Goal: Task Accomplishment & Management: Complete application form

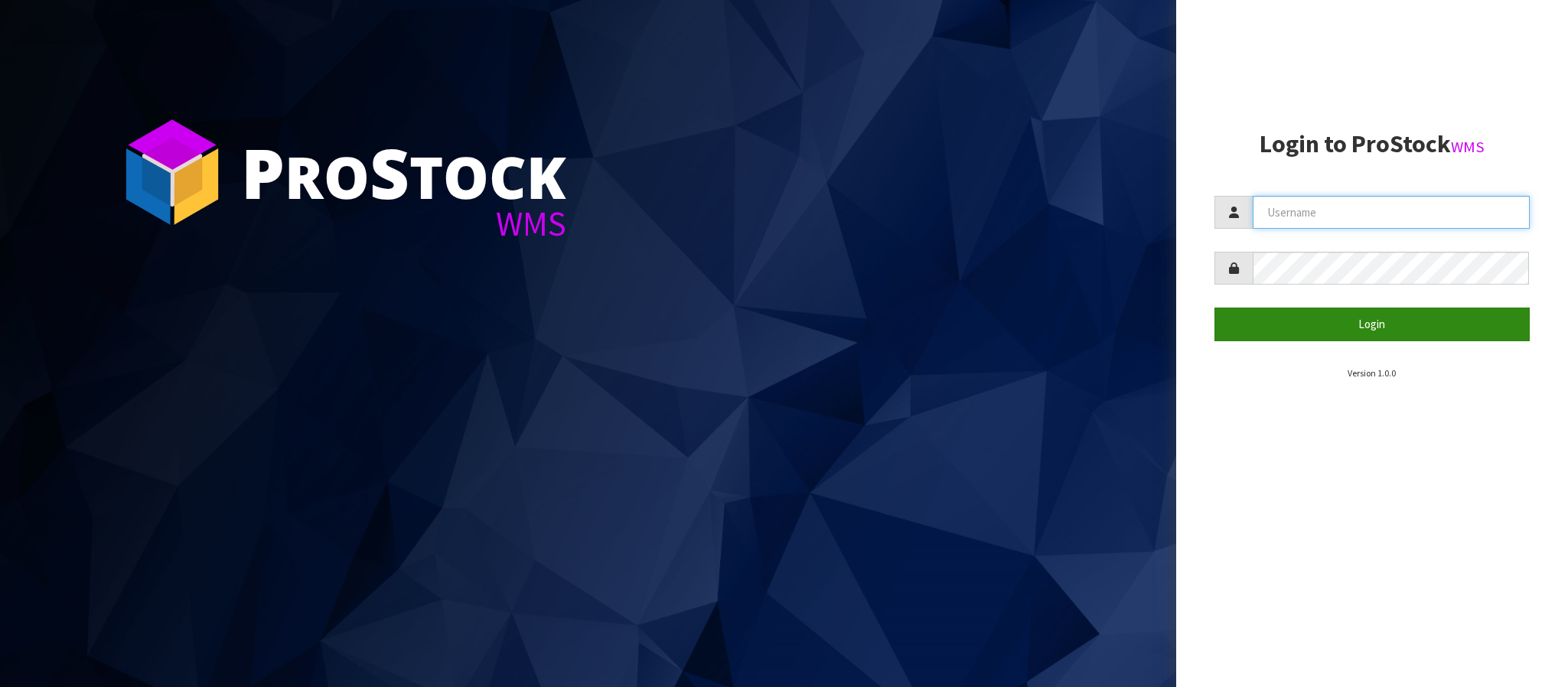
type input "THECLUTCHHUB"
click at [1359, 322] on button "Login" at bounding box center [1371, 324] width 315 height 33
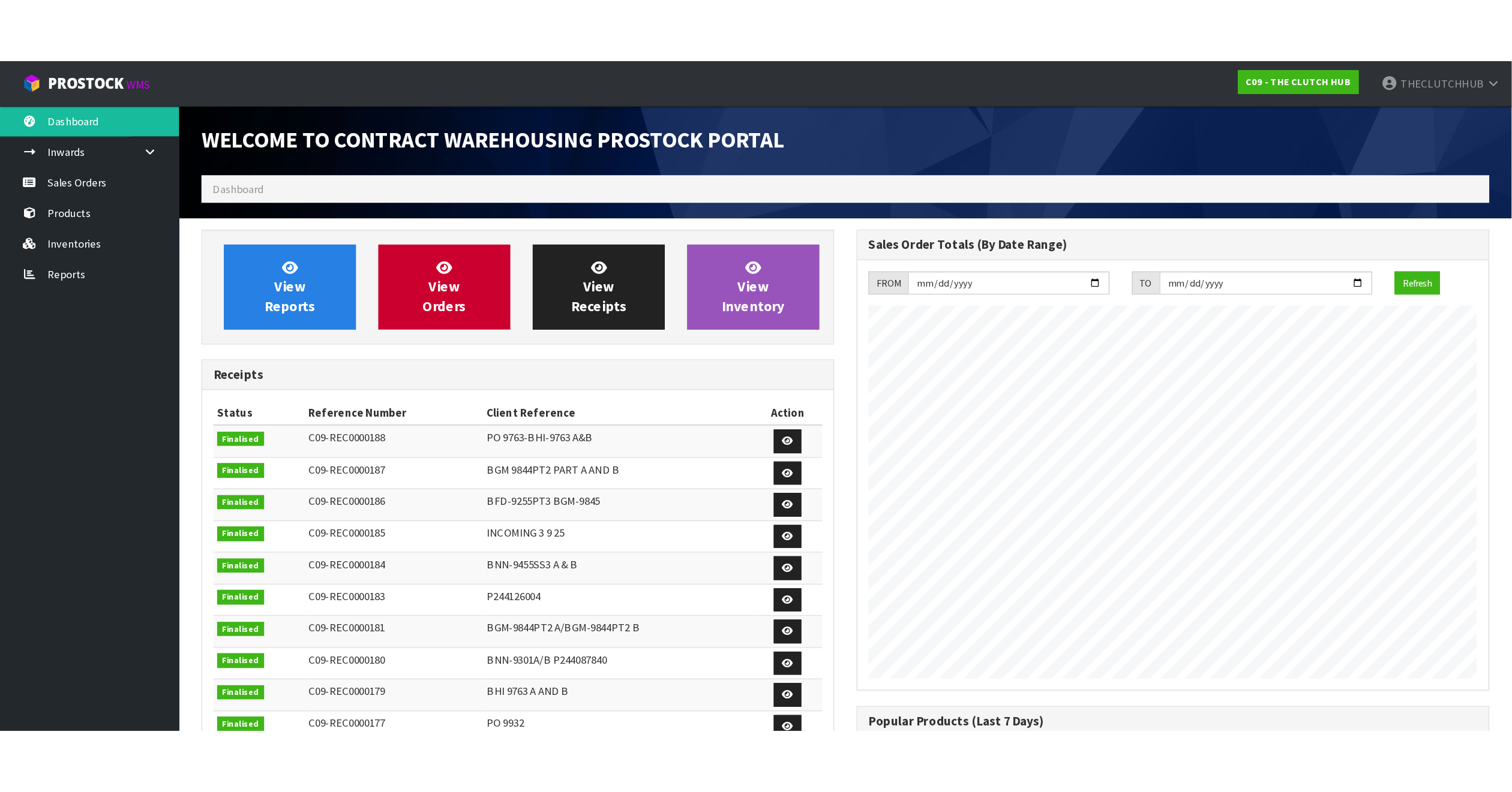
scroll to position [670, 526]
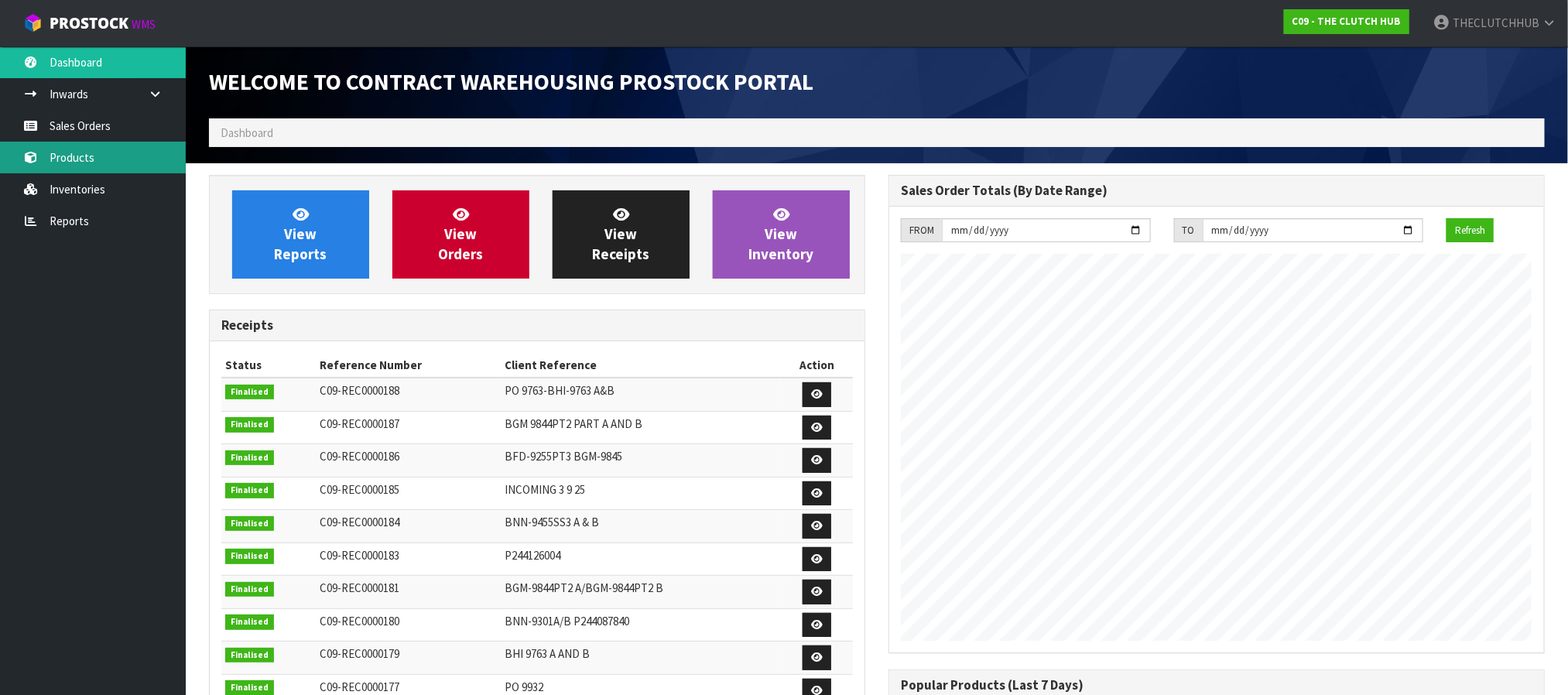
click at [83, 167] on link "Products" at bounding box center [93, 158] width 186 height 32
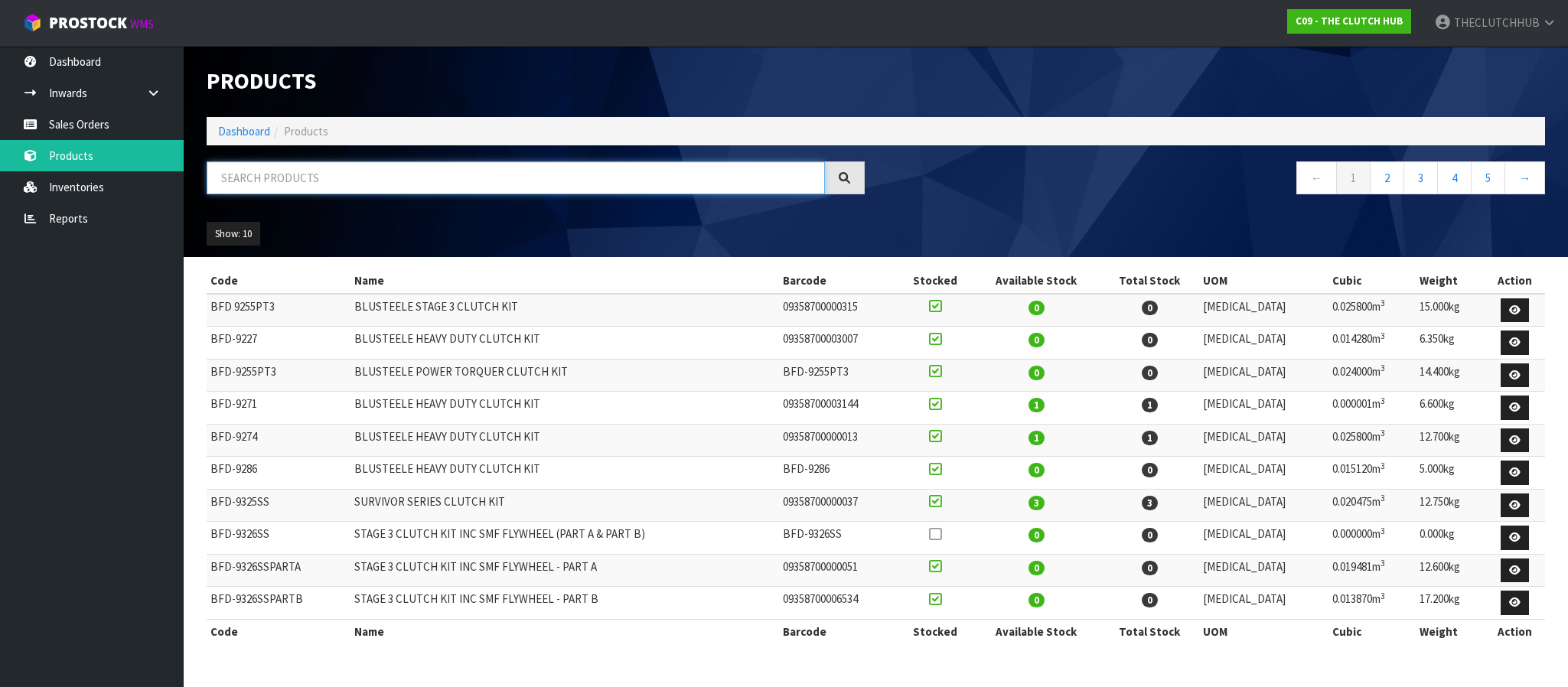
click at [407, 188] on input "text" at bounding box center [516, 177] width 618 height 33
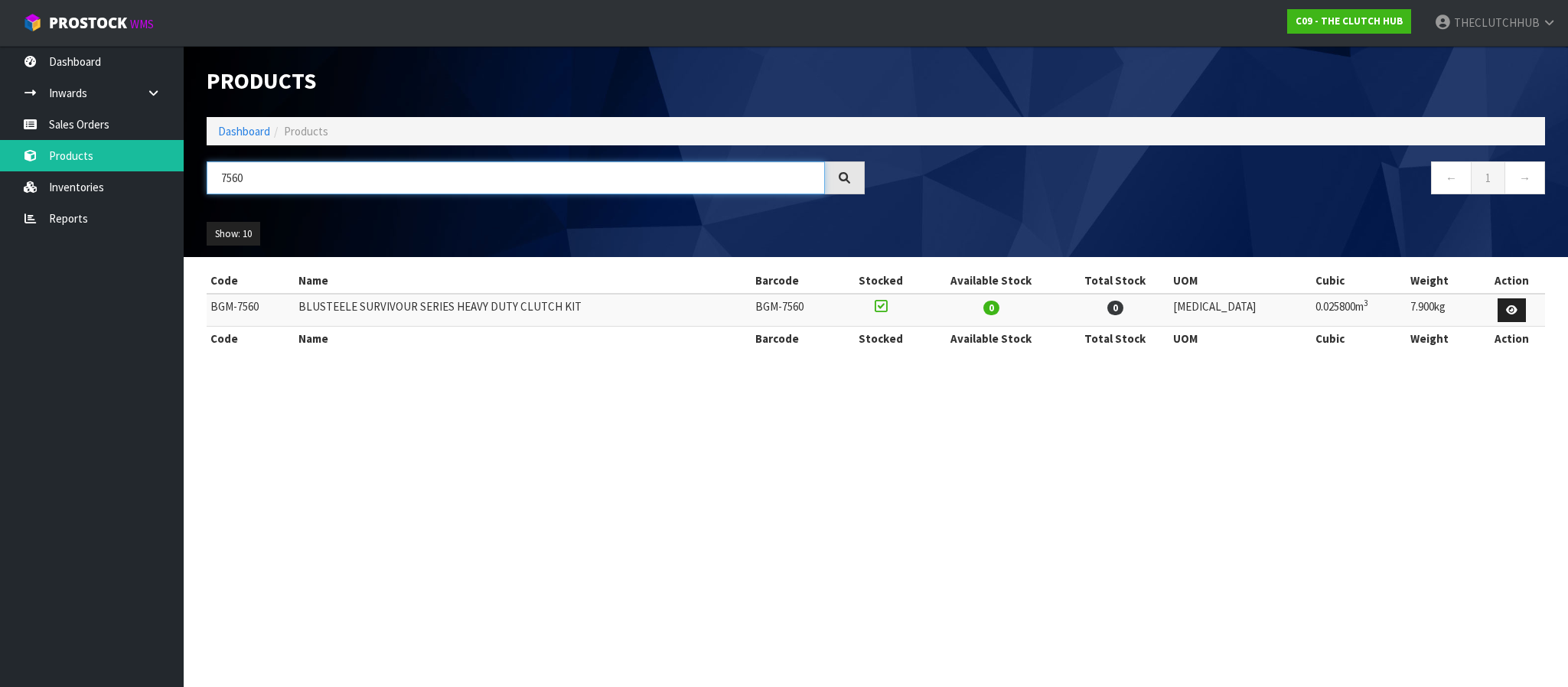
click at [187, 177] on header "Products Import Products Drop file here to import csv template Dashboard Produc…" at bounding box center [876, 152] width 1385 height 211
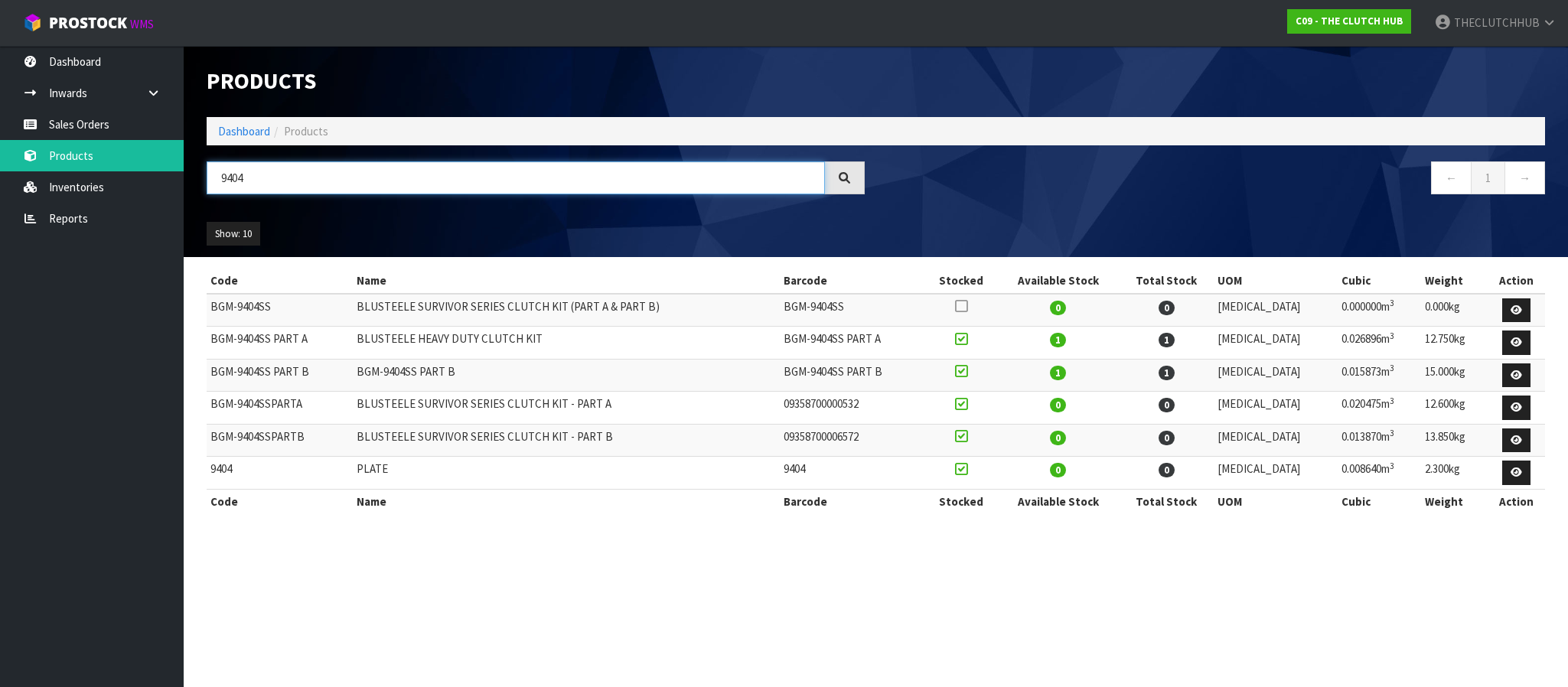
type input "9404"
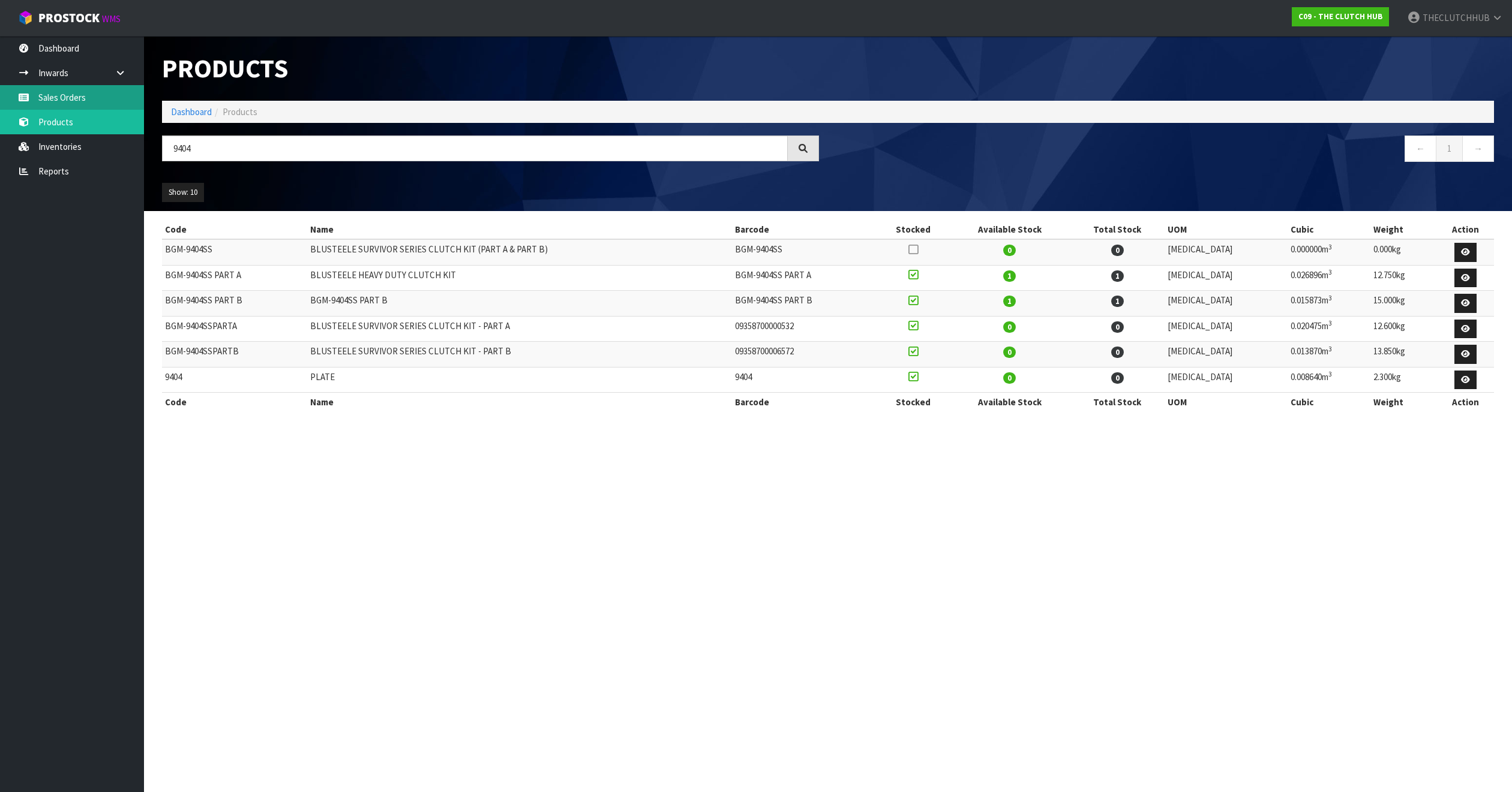
click at [81, 103] on link "Sales Orders" at bounding box center [72, 97] width 144 height 25
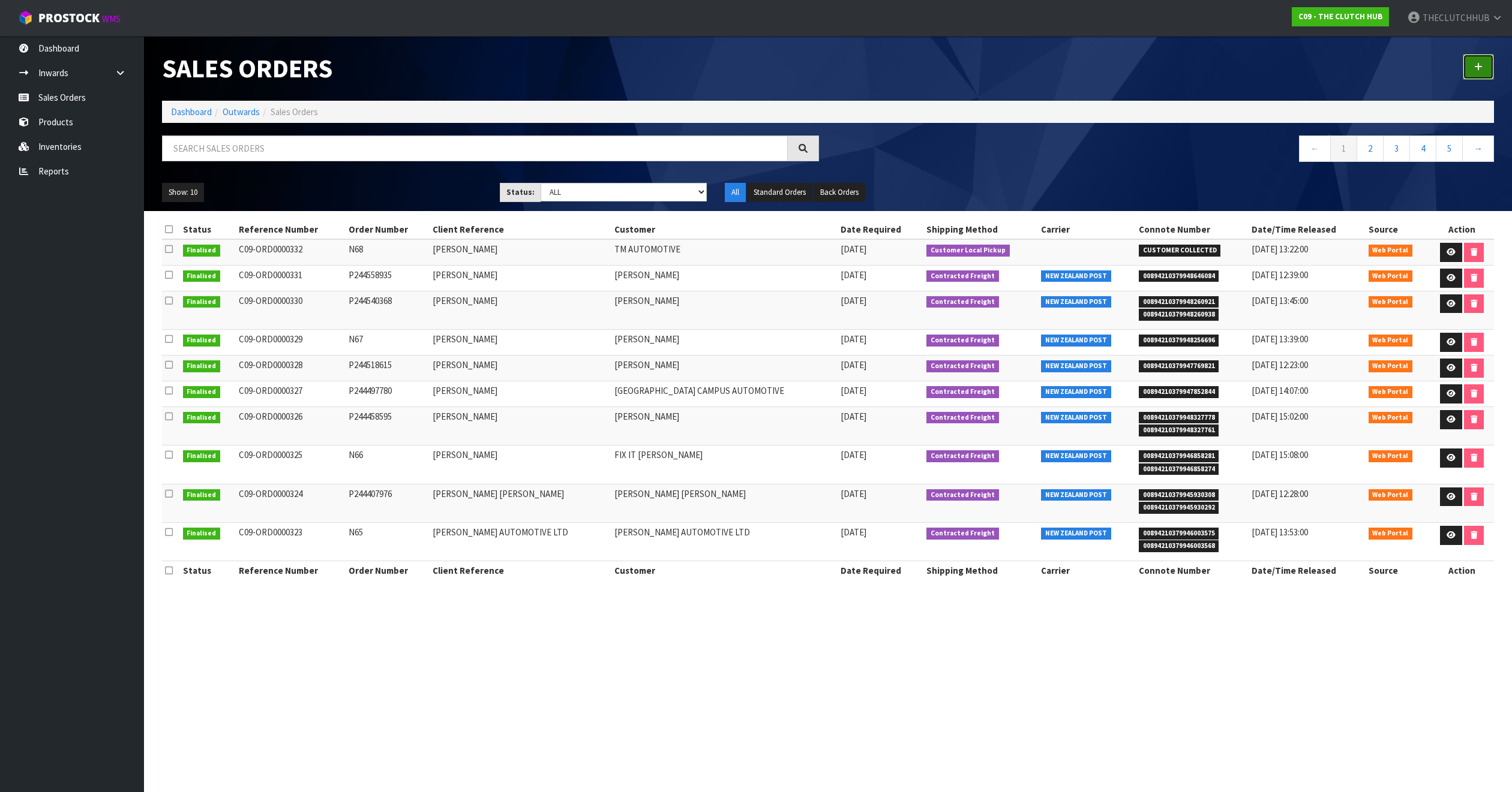
click at [1229, 70] on icon at bounding box center [1478, 66] width 8 height 9
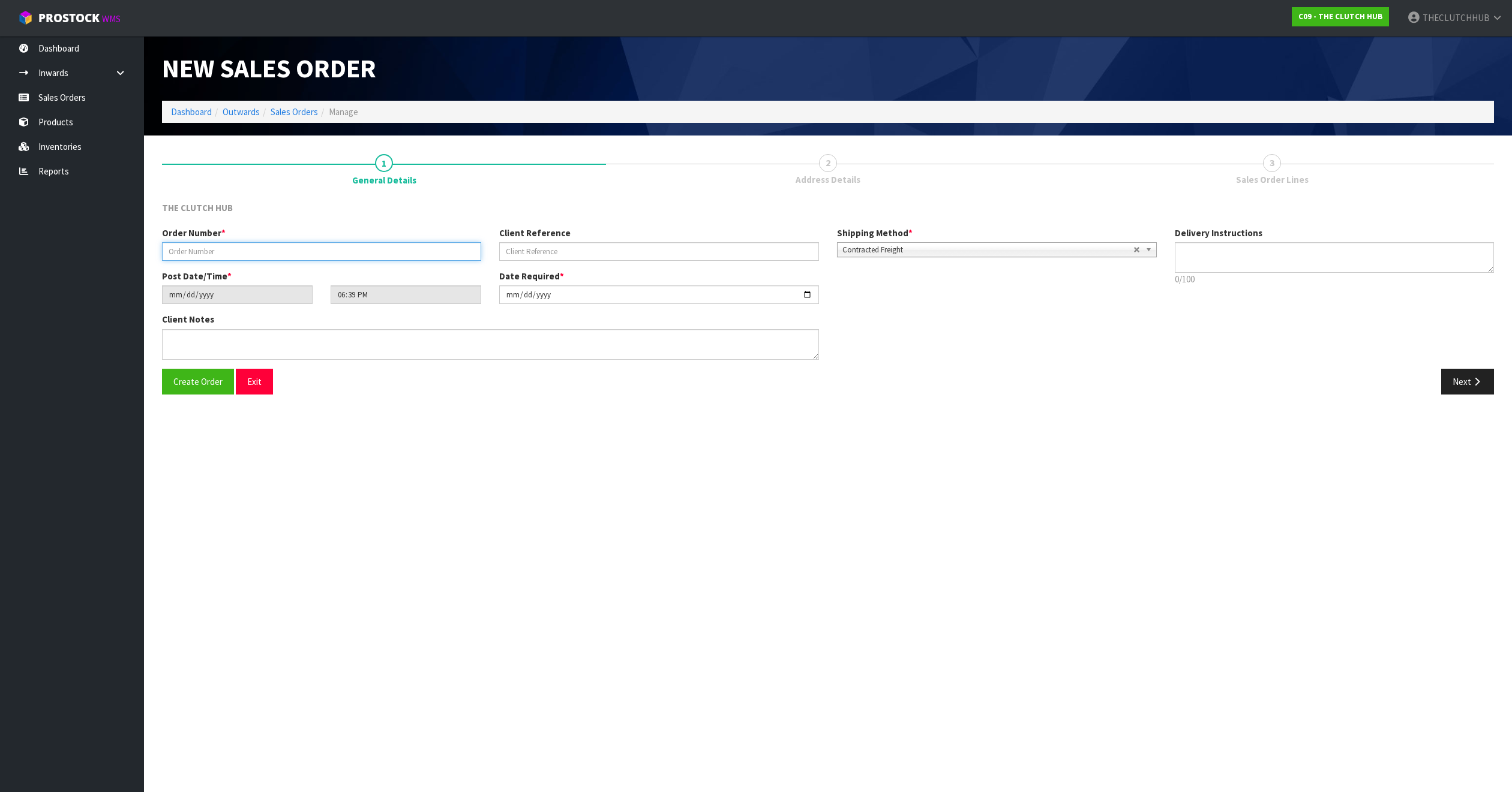
paste input "P244627191"
type input "P244627191"
click at [239, 292] on input "[DATE]" at bounding box center [237, 295] width 150 height 19
click at [261, 291] on input "[DATE]" at bounding box center [237, 295] width 150 height 19
click at [609, 239] on div "Client Reference" at bounding box center [659, 243] width 337 height 34
